Goal: Find specific page/section: Find specific page/section

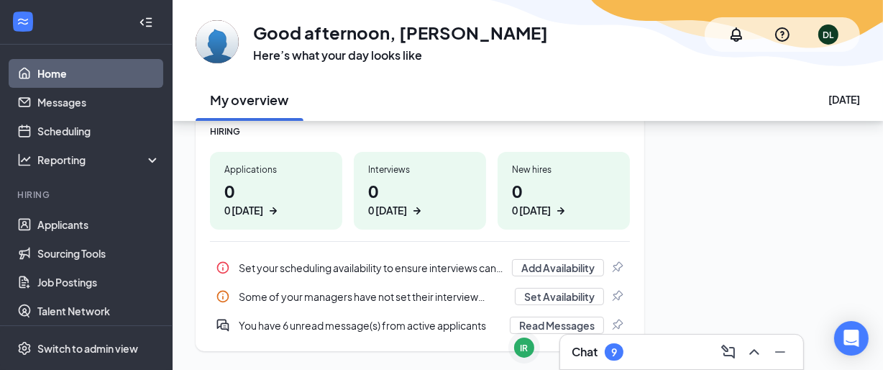
scroll to position [242, 0]
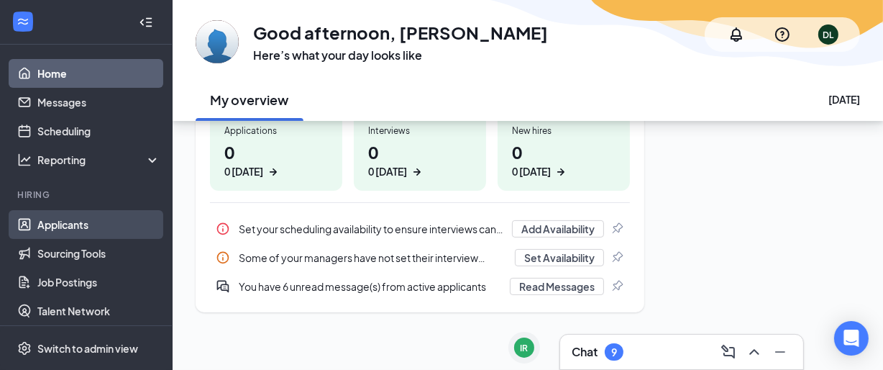
click at [63, 226] on link "Applicants" at bounding box center [98, 224] width 123 height 29
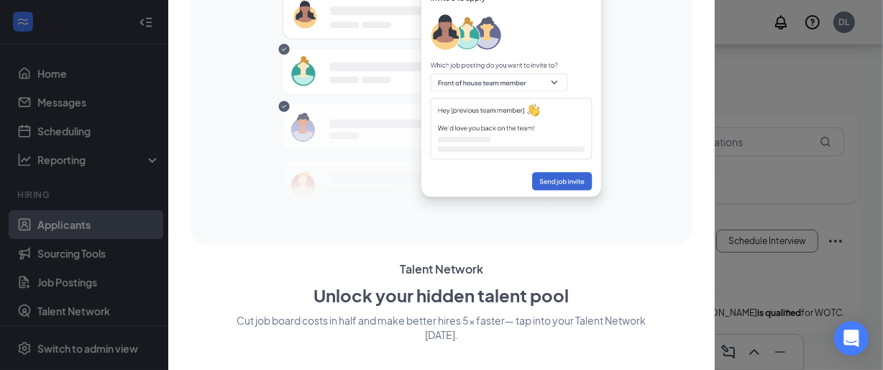
scroll to position [326, 0]
click at [770, 212] on div at bounding box center [441, 185] width 883 height 370
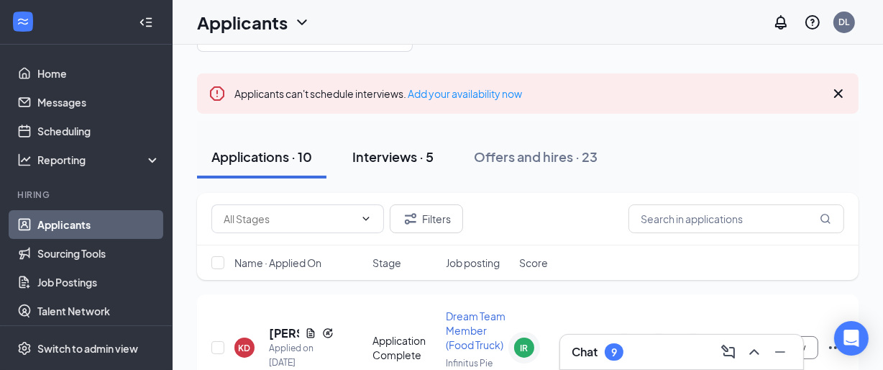
scroll to position [130, 0]
